Goal: Entertainment & Leisure: Consume media (video, audio)

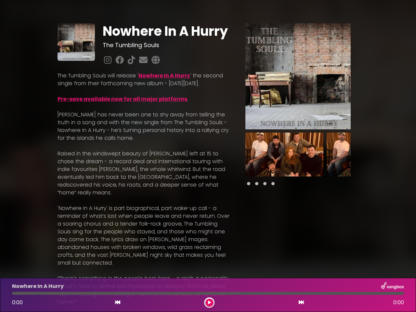
click at [208, 142] on p "[PERSON_NAME] has never been one to shy away from telling the truth in a song a…" at bounding box center [144, 126] width 172 height 31
click at [298, 76] on img at bounding box center [298, 76] width 105 height 106
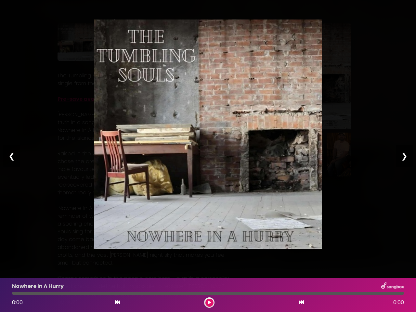
click at [285, 155] on img at bounding box center [208, 135] width 228 height 230
click at [366, 155] on div "Pause Play % buffered 00:00 00:00 00:00 Exit fullscreen Enter fullscreen Play ❮…" at bounding box center [208, 156] width 416 height 312
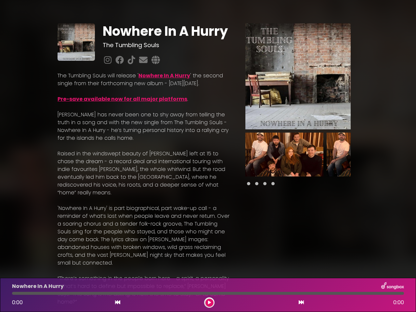
click at [412, 155] on div "Nowhere In A Hurry The Tumbling Souls Nowhere In A Hurry" at bounding box center [208, 264] width 416 height 512
click at [118, 303] on icon at bounding box center [117, 302] width 5 height 5
click at [210, 303] on icon at bounding box center [209, 303] width 3 height 4
click at [302, 303] on icon at bounding box center [301, 302] width 5 height 5
